Goal: Navigation & Orientation: Go to known website

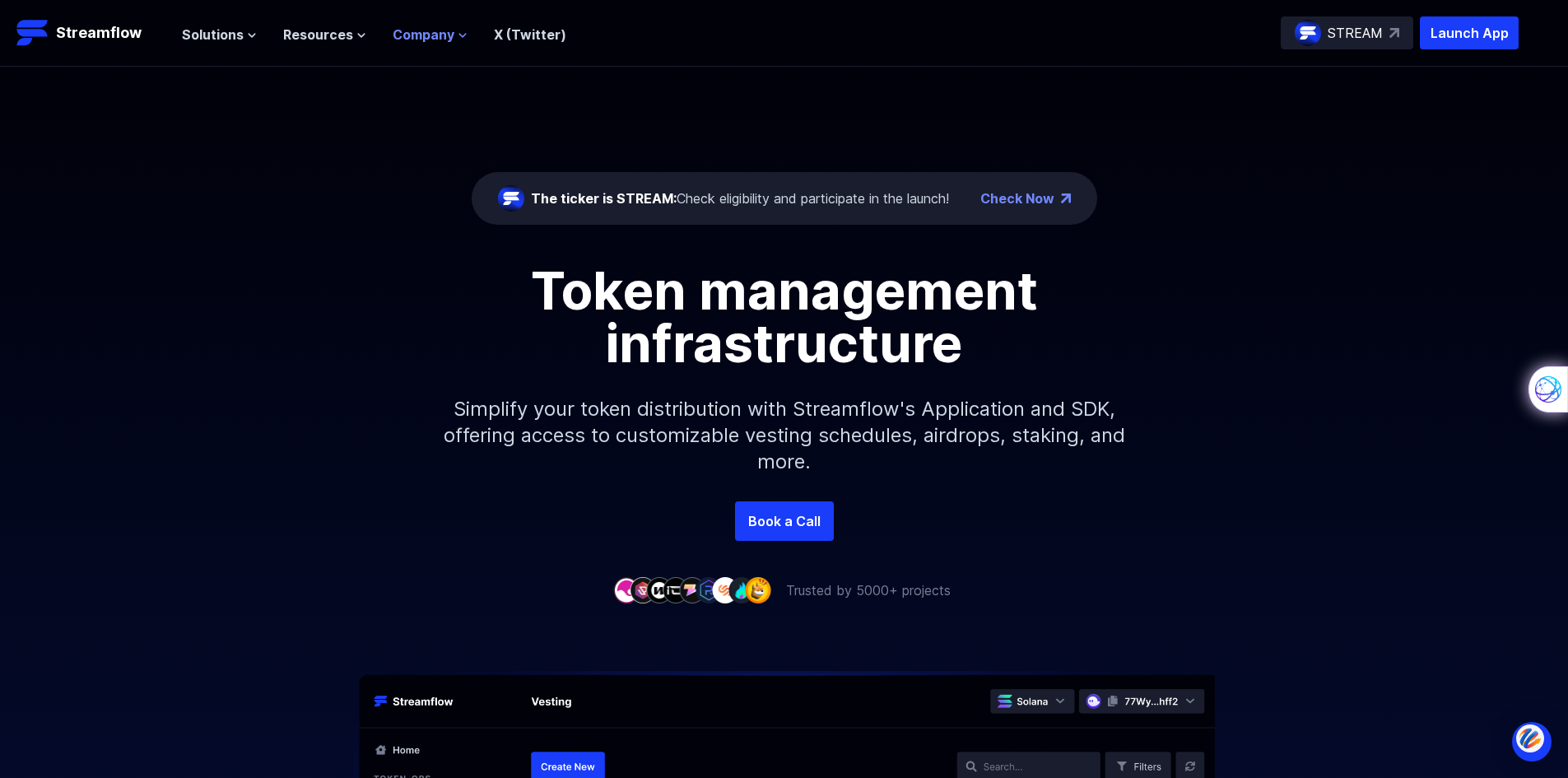
click at [452, 30] on button "Company" at bounding box center [430, 34] width 75 height 20
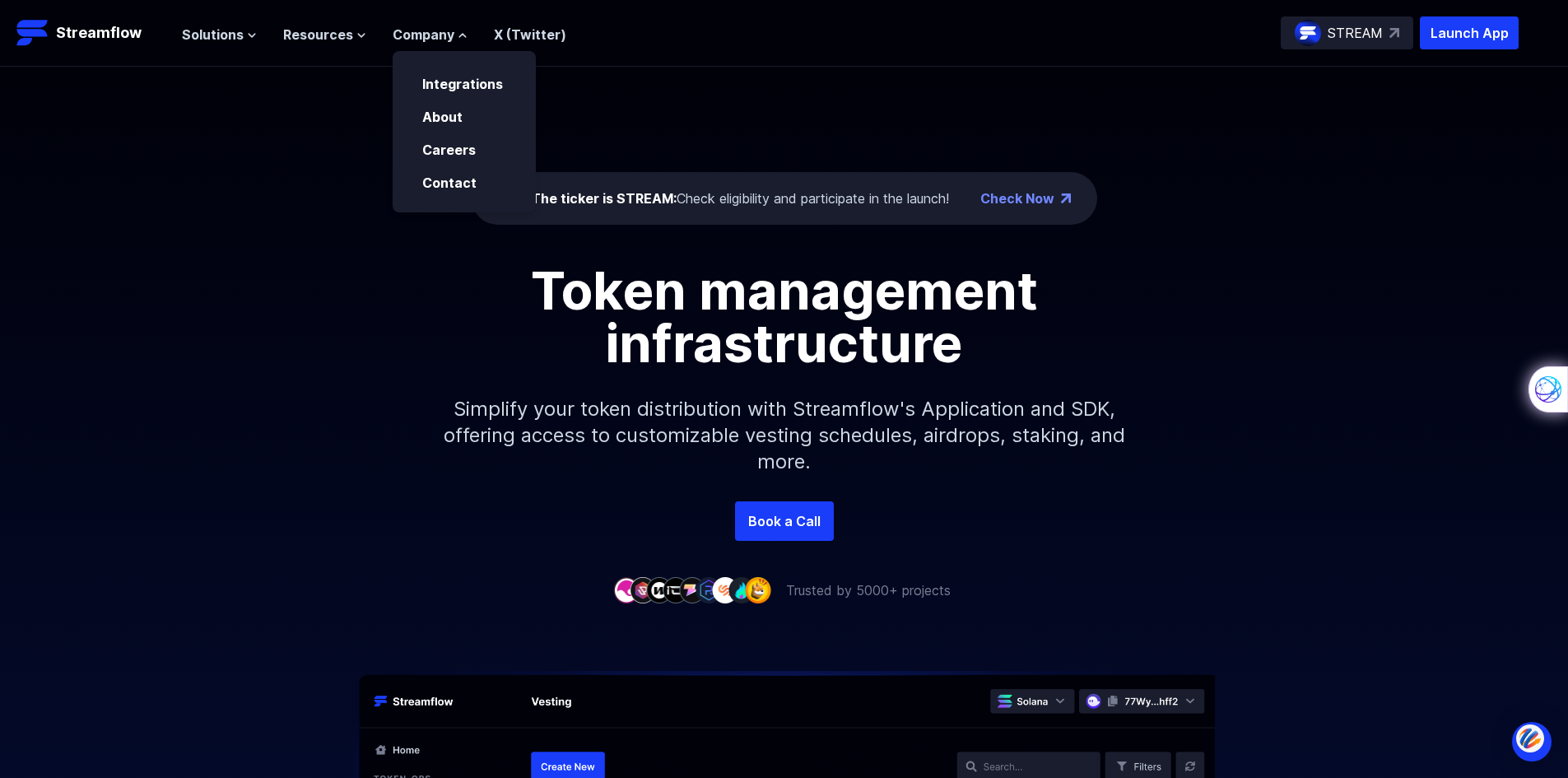
click at [524, 35] on link "X (Twitter)" at bounding box center [531, 34] width 72 height 16
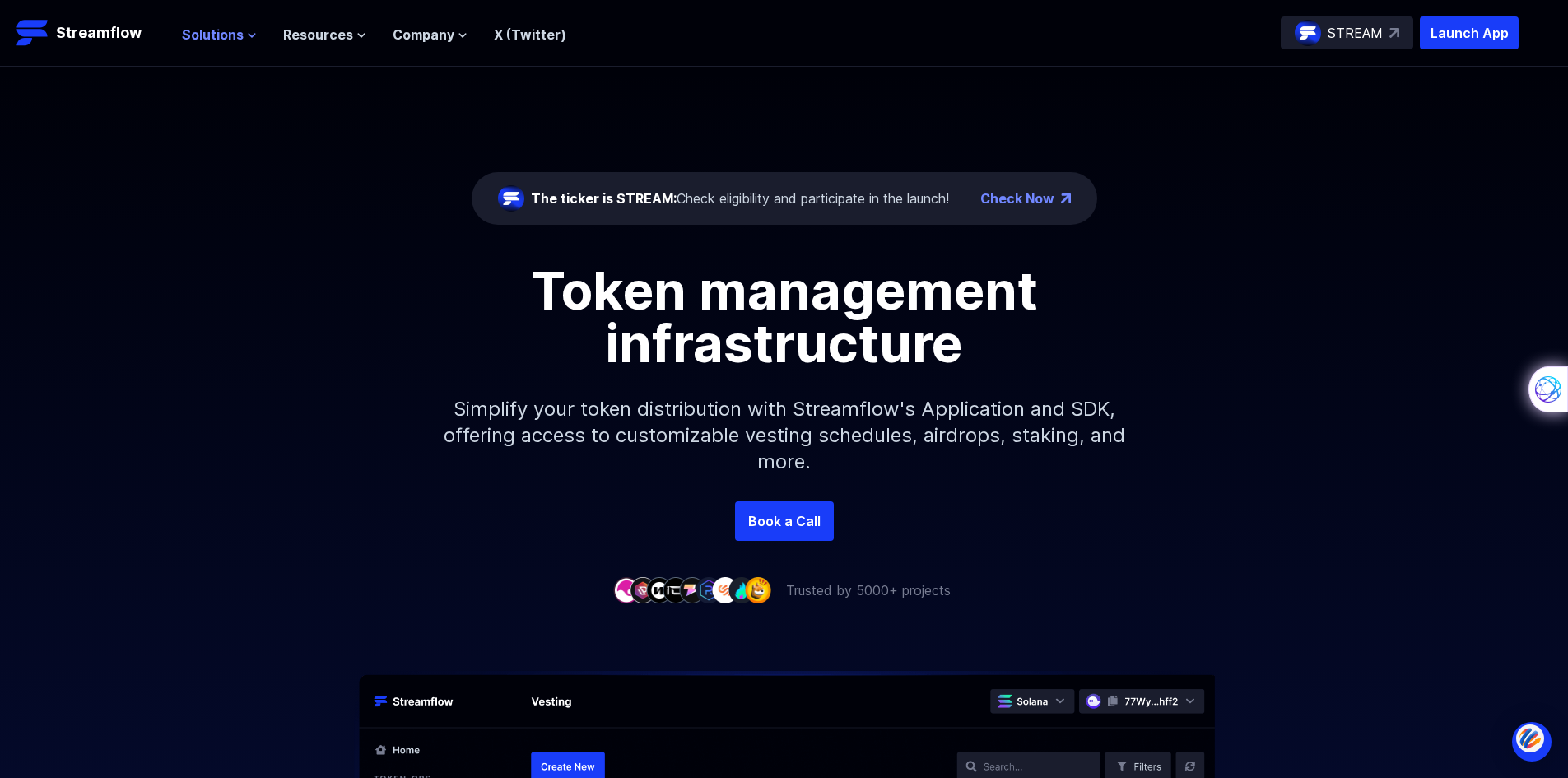
click at [247, 33] on icon at bounding box center [252, 35] width 10 height 10
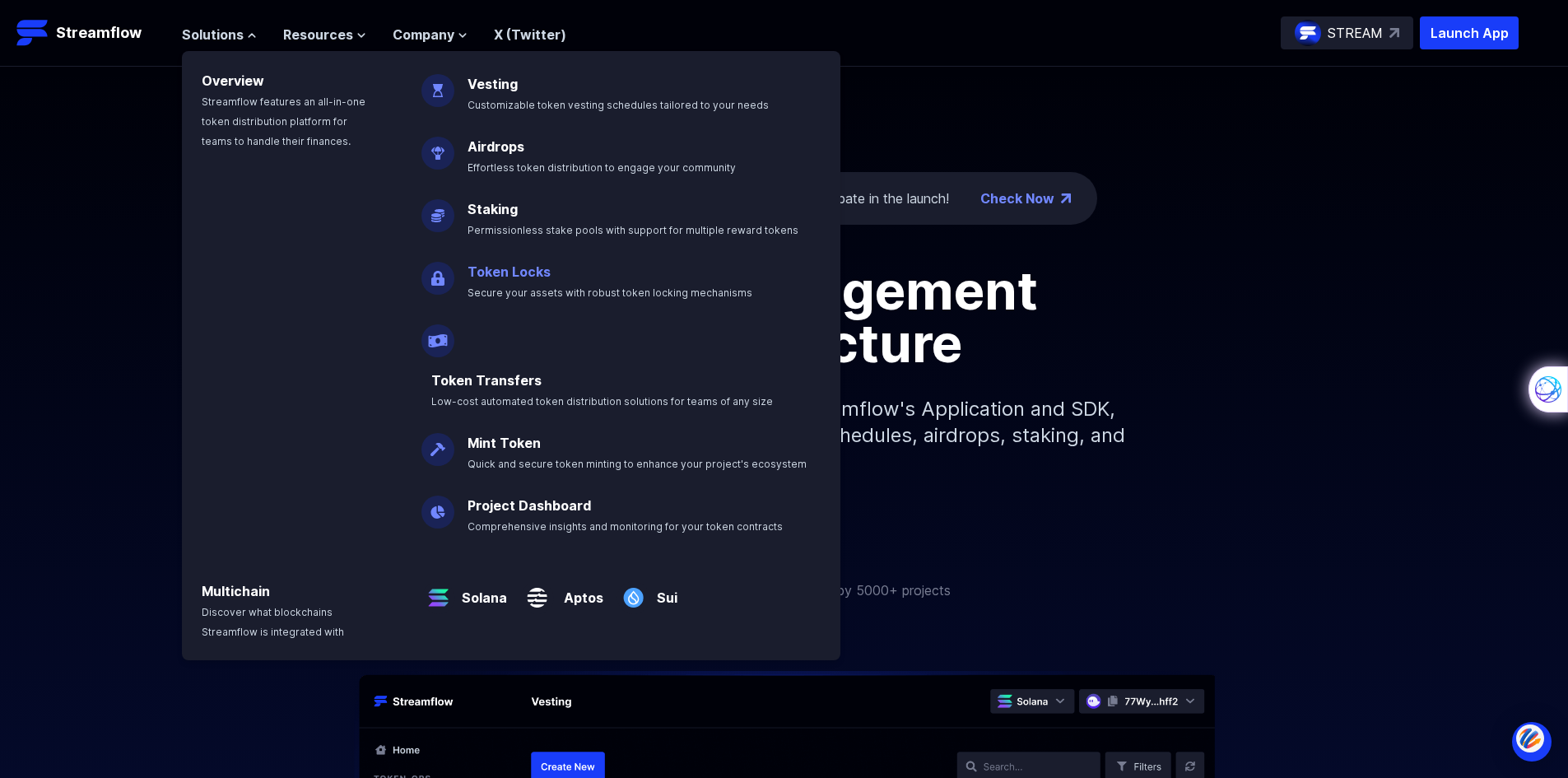
click at [536, 285] on p "Token Locks Secure your assets with robust token locking mechanisms" at bounding box center [621, 274] width 328 height 52
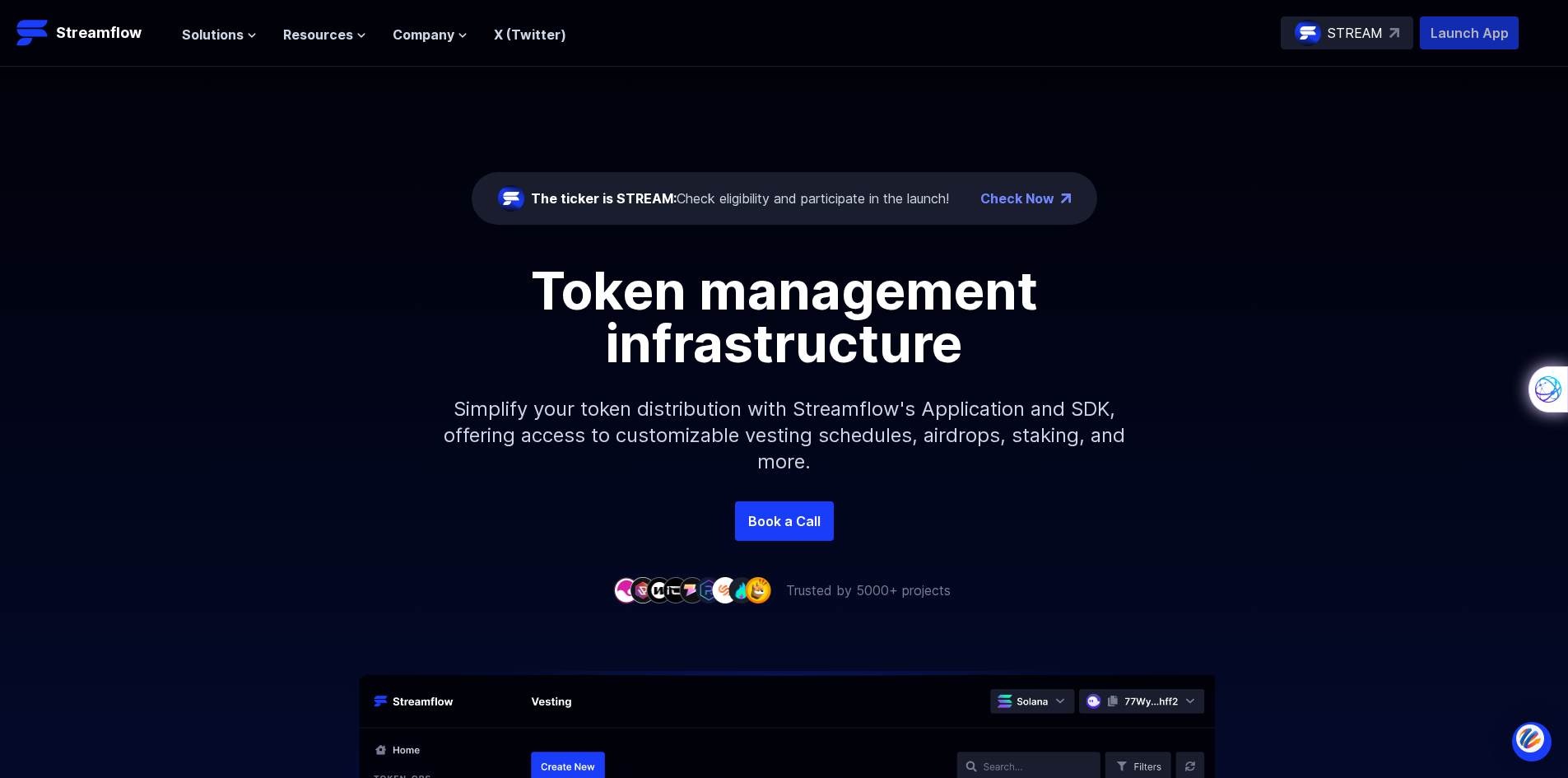
click at [1469, 36] on p "Launch App" at bounding box center [1470, 32] width 99 height 33
click at [592, 198] on span "The ticker is STREAM:" at bounding box center [603, 198] width 145 height 16
drag, startPoint x: 592, startPoint y: 197, endPoint x: 696, endPoint y: 130, distance: 123.7
click at [696, 130] on div "The ticker is STREAM: Check eligibility and participate in the launch! Check No…" at bounding box center [784, 283] width 1568 height 435
click at [1486, 33] on p "Launch App" at bounding box center [1470, 32] width 99 height 33
